Goal: Task Accomplishment & Management: Use online tool/utility

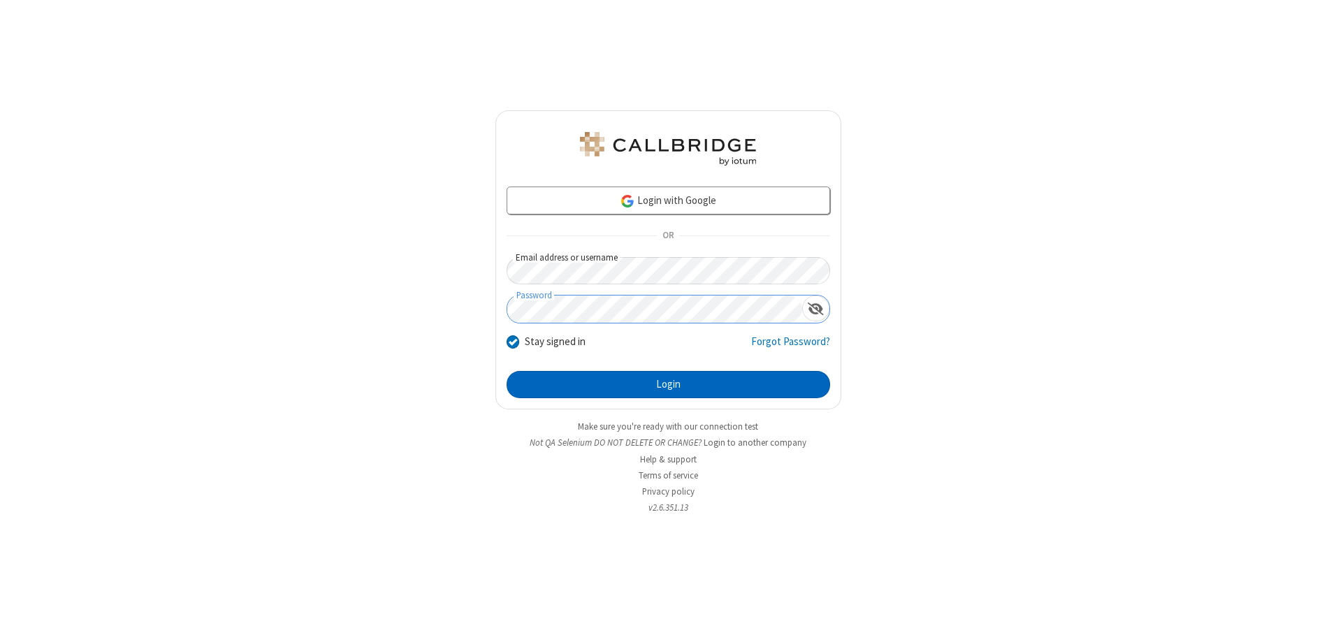
click at [668, 384] on button "Login" at bounding box center [669, 385] width 324 height 28
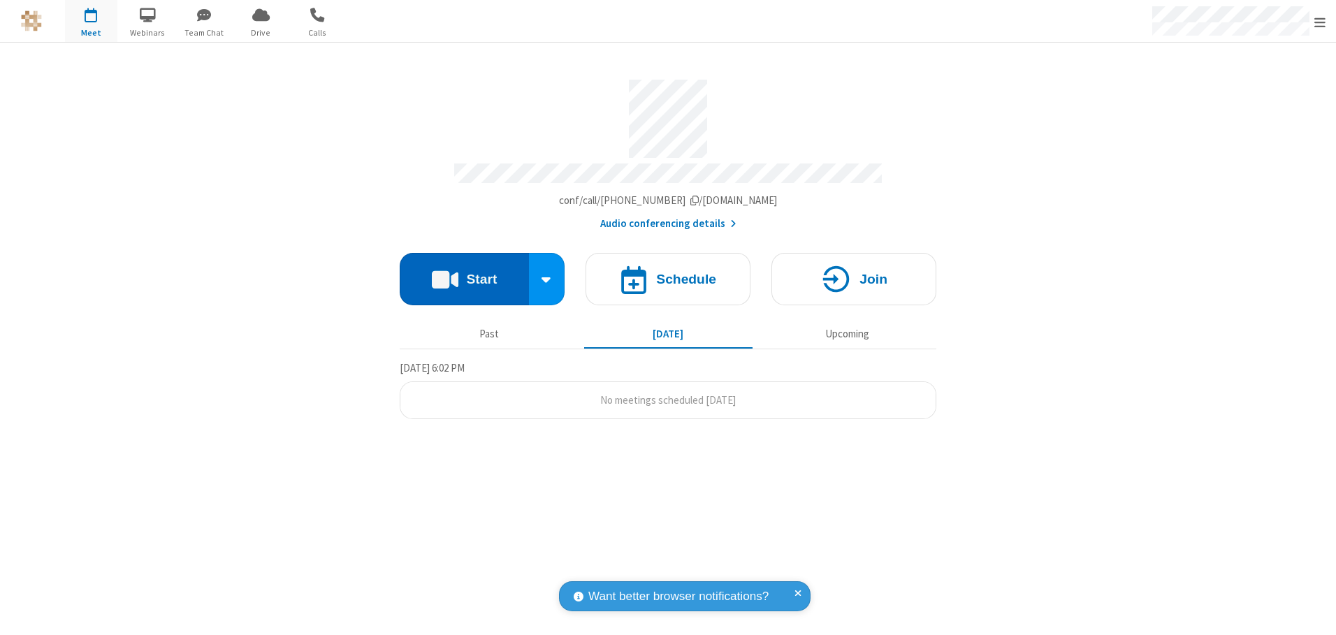
click at [464, 274] on button "Start" at bounding box center [464, 279] width 129 height 52
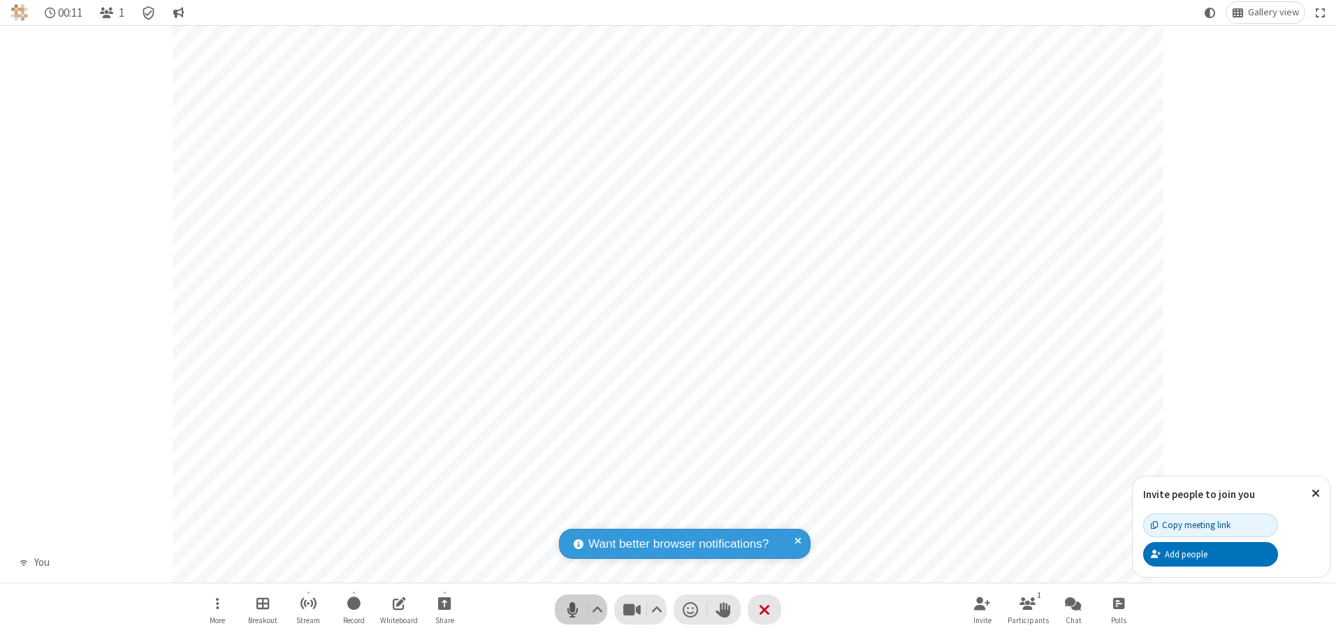
click at [572, 609] on span "Mute (Alt+A)" at bounding box center [572, 610] width 21 height 20
click at [572, 609] on span "Unmute (Alt+A)" at bounding box center [572, 610] width 21 height 20
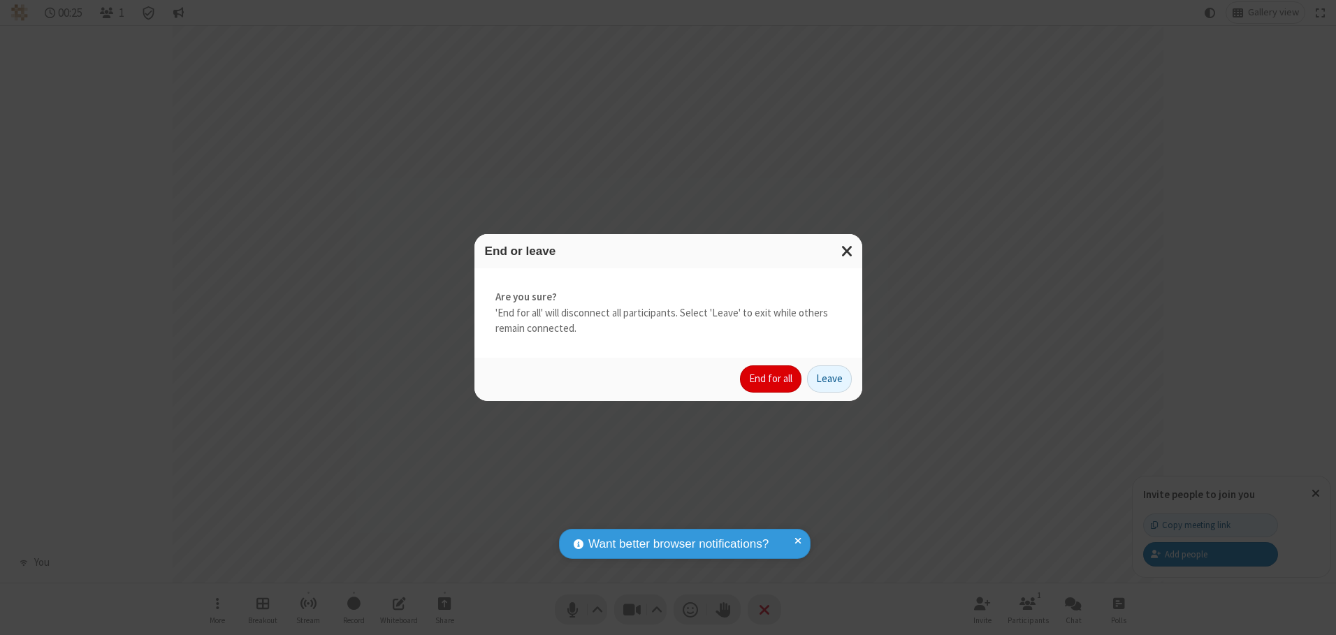
click at [772, 379] on button "End for all" at bounding box center [771, 380] width 62 height 28
